Goal: Task Accomplishment & Management: Complete application form

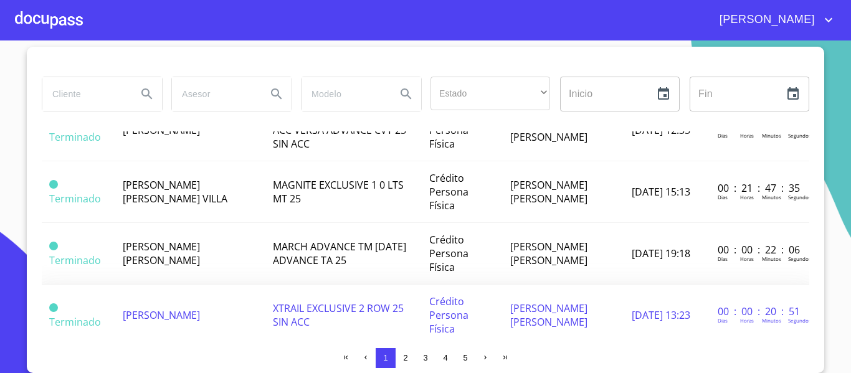
scroll to position [561, 0]
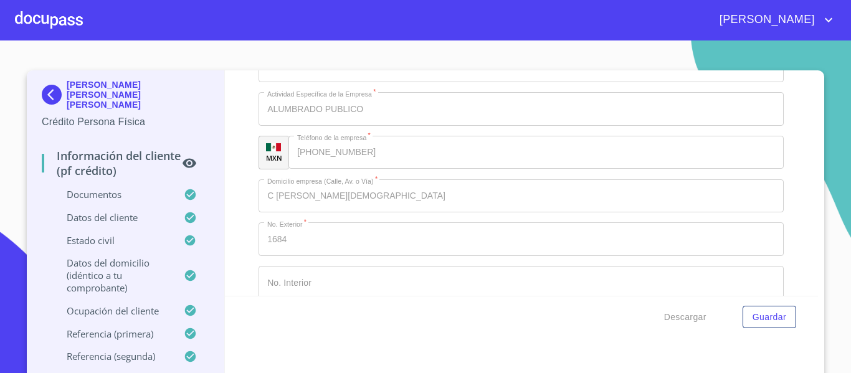
scroll to position [4261, 0]
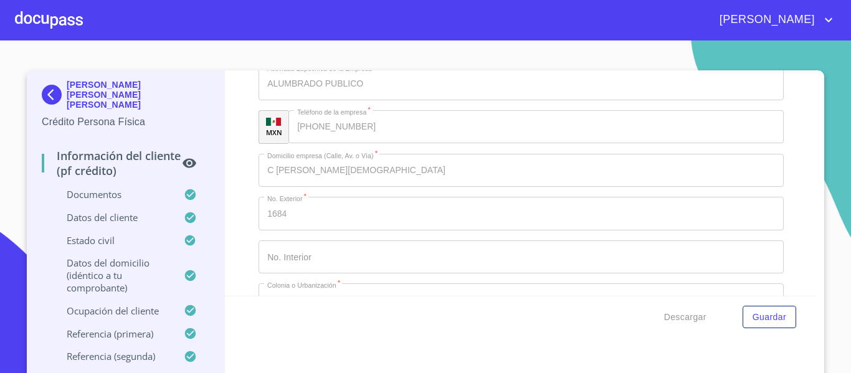
click at [244, 207] on div "Información del cliente (PF crédito) Documentos Documento de identificación.   …" at bounding box center [522, 183] width 594 height 226
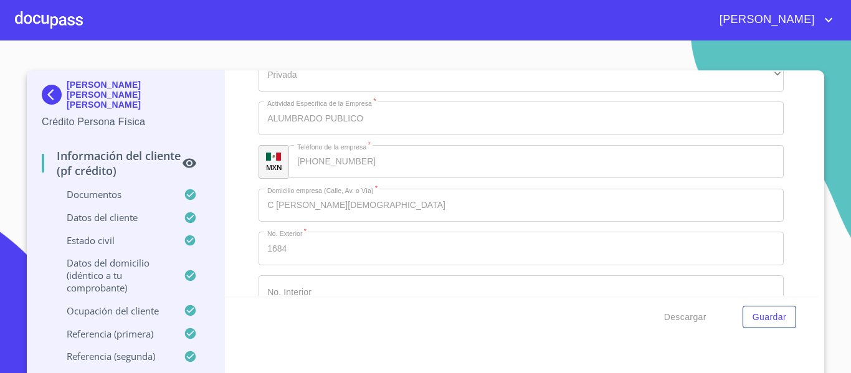
scroll to position [4199, 0]
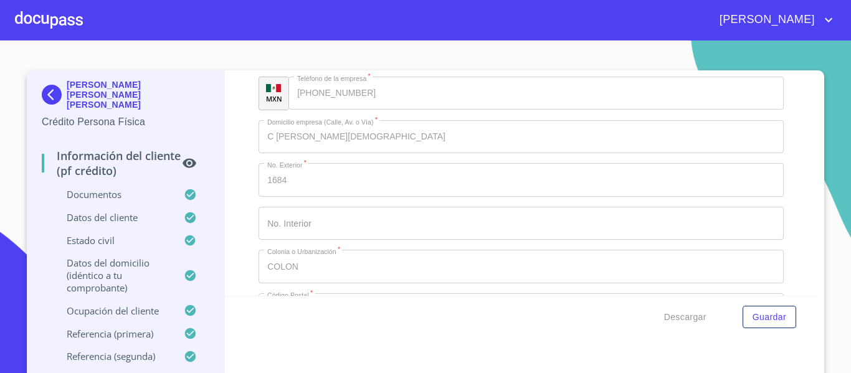
scroll to position [4324, 0]
